Goal: Find specific page/section: Find specific page/section

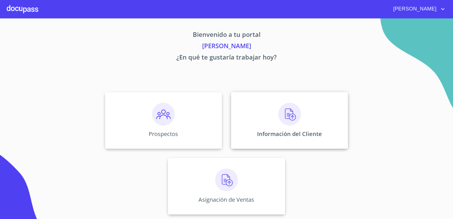
click at [258, 121] on div "Información del Cliente" at bounding box center [289, 120] width 117 height 57
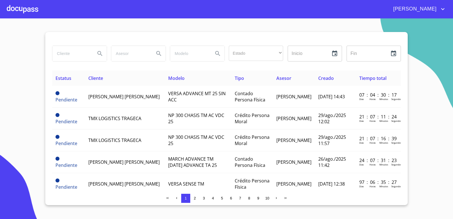
click at [81, 56] on input "search" at bounding box center [71, 53] width 38 height 15
click at [84, 52] on input "[PERSON_NAME]" at bounding box center [71, 53] width 38 height 15
type input "[PERSON_NAME]"
click at [101, 54] on icon "Search" at bounding box center [99, 53] width 7 height 7
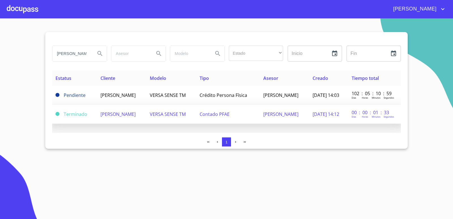
click at [135, 113] on span "[PERSON_NAME]" at bounding box center [117, 114] width 35 height 6
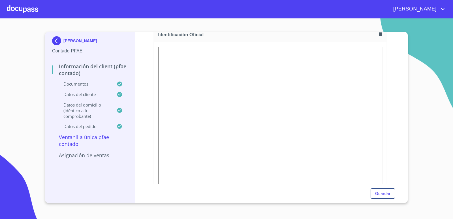
scroll to position [113, 0]
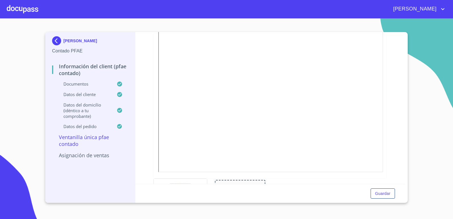
click at [19, 8] on div at bounding box center [22, 9] width 31 height 18
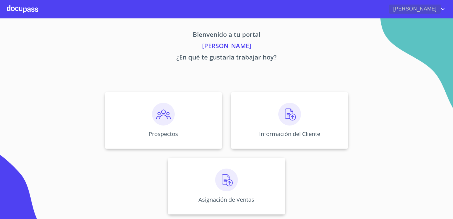
click at [443, 8] on icon "account of current user" at bounding box center [442, 9] width 7 height 7
click at [436, 12] on li "Salir" at bounding box center [436, 12] width 18 height 10
